Goal: Transaction & Acquisition: Purchase product/service

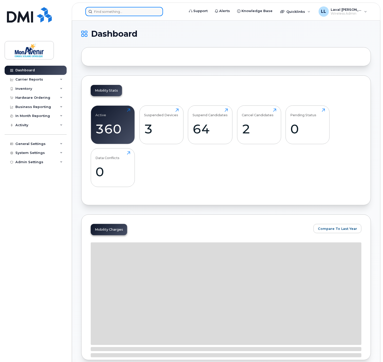
click at [126, 13] on input at bounding box center [124, 11] width 78 height 9
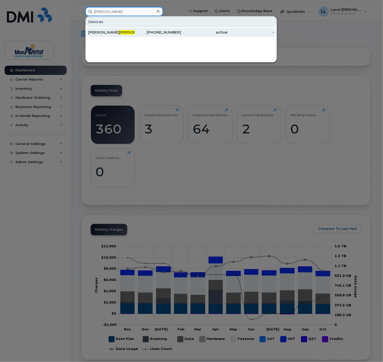
type input "irwin"
click at [119, 32] on span "Irwin" at bounding box center [134, 32] width 31 height 5
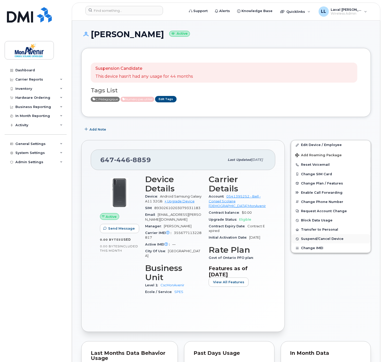
click at [319, 241] on span "Suspend/Cancel Device" at bounding box center [322, 239] width 43 height 4
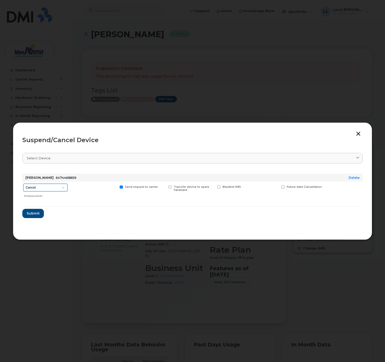
click at [64, 187] on select "Cancel Suspend - Extend Suspension Suspend - Reduced Rate Suspend - Full Rate S…" at bounding box center [45, 188] width 44 height 8
select select "[object Object]"
click at [23, 184] on select "Cancel Suspend - Extend Suspension Suspend - Reduced Rate Suspend - Full Rate S…" at bounding box center [45, 188] width 44 height 8
click at [352, 132] on header "Suspend/Cancel Device" at bounding box center [192, 140] width 340 height 16
click at [356, 133] on button "button" at bounding box center [358, 134] width 8 height 5
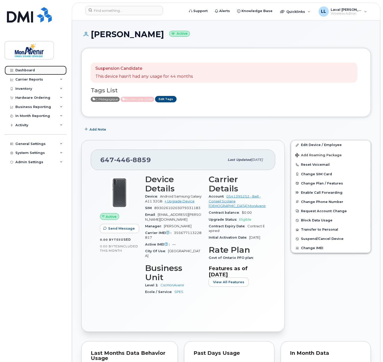
click at [32, 70] on div "Dashboard" at bounding box center [24, 70] width 19 height 4
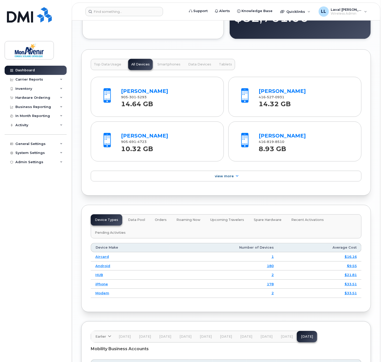
scroll to position [541, 0]
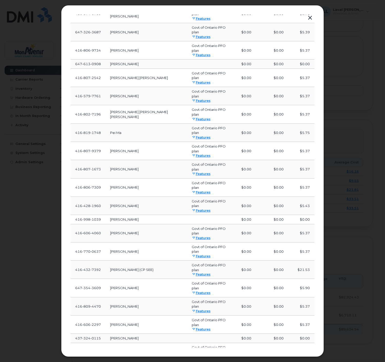
scroll to position [0, 0]
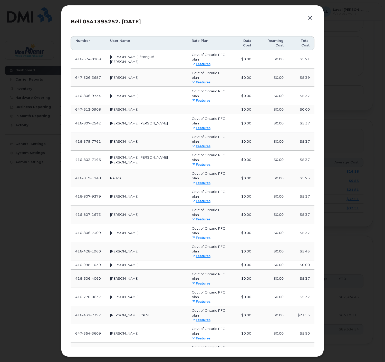
click at [309, 18] on button "button" at bounding box center [310, 17] width 8 height 7
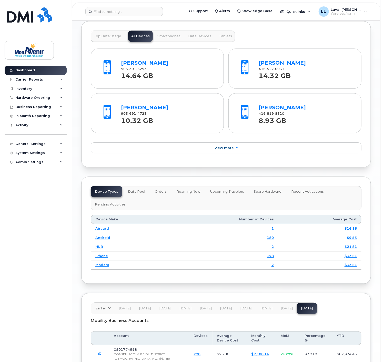
click at [196, 352] on link "278" at bounding box center [197, 354] width 7 height 4
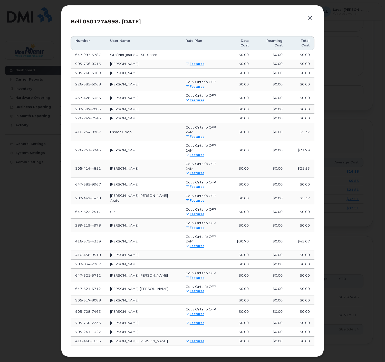
scroll to position [10, 0]
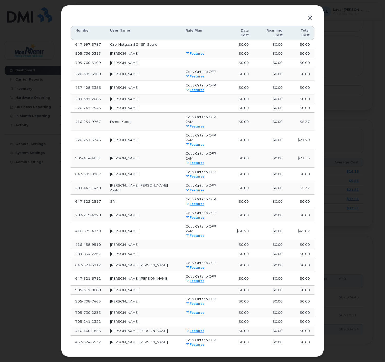
click at [199, 355] on span "Load more" at bounding box center [192, 357] width 19 height 5
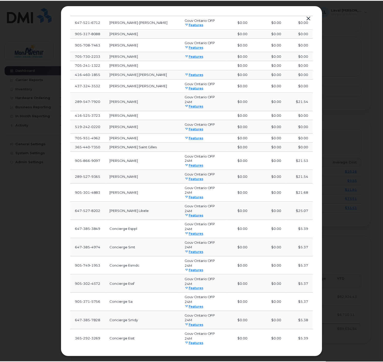
scroll to position [322, 0]
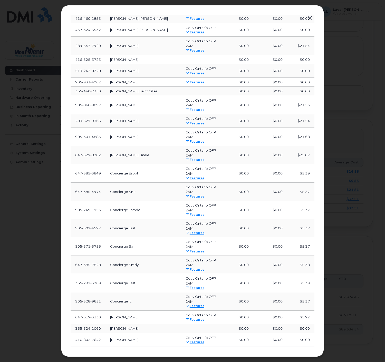
click at [311, 18] on button "button" at bounding box center [310, 17] width 8 height 7
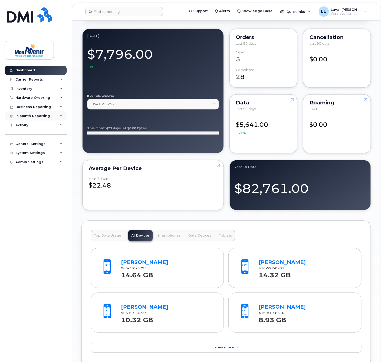
scroll to position [313, 0]
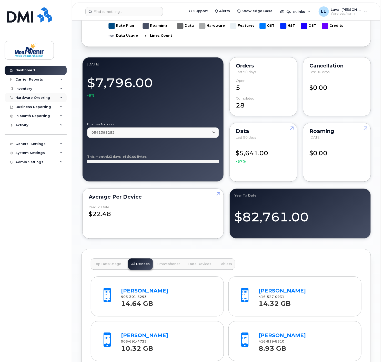
click at [26, 96] on div "Hardware Ordering" at bounding box center [32, 98] width 35 height 4
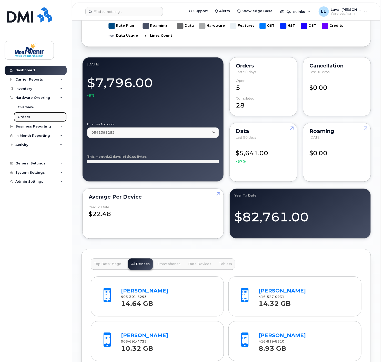
click at [27, 116] on div "Orders" at bounding box center [24, 117] width 13 height 5
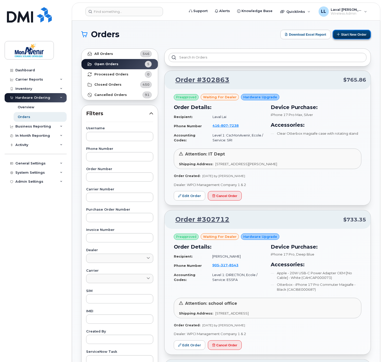
click at [343, 36] on button "Start New Order" at bounding box center [352, 34] width 38 height 9
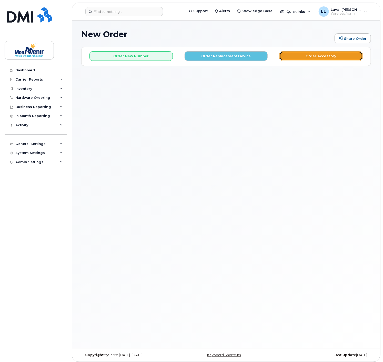
click at [319, 57] on button "Order Accessory" at bounding box center [320, 55] width 83 height 9
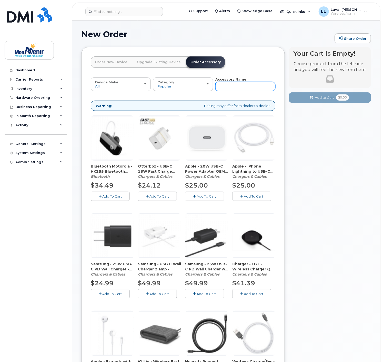
click at [238, 86] on input "text" at bounding box center [245, 86] width 60 height 9
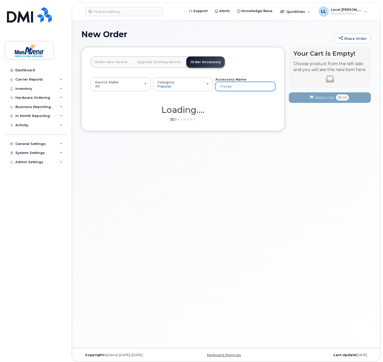
type input "charger"
